Goal: Task Accomplishment & Management: Manage account settings

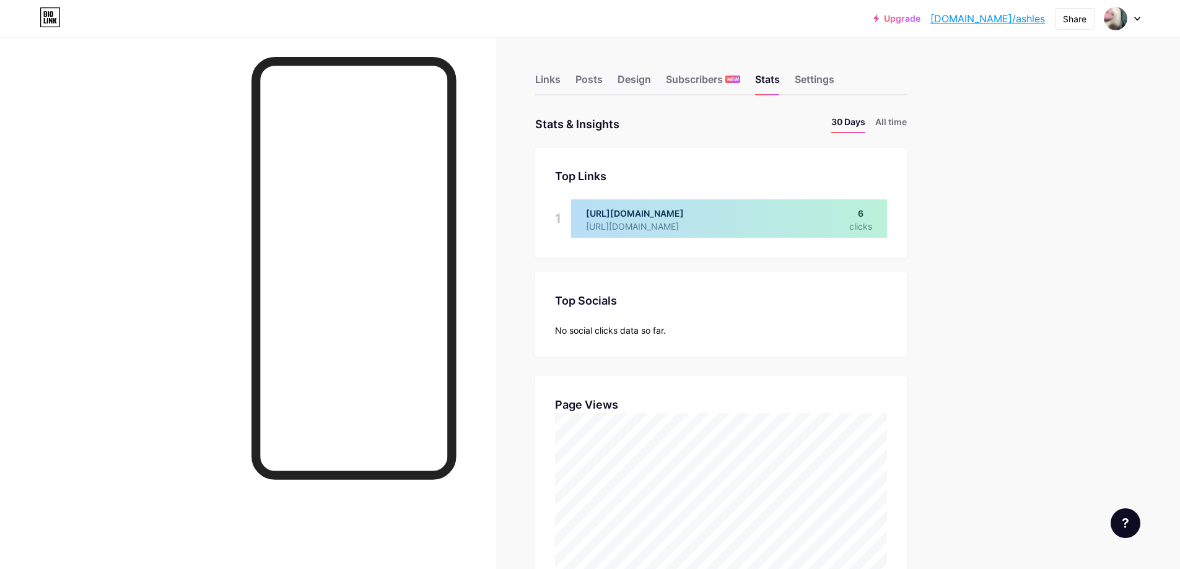
scroll to position [569, 1180]
